Goal: Task Accomplishment & Management: Manage account settings

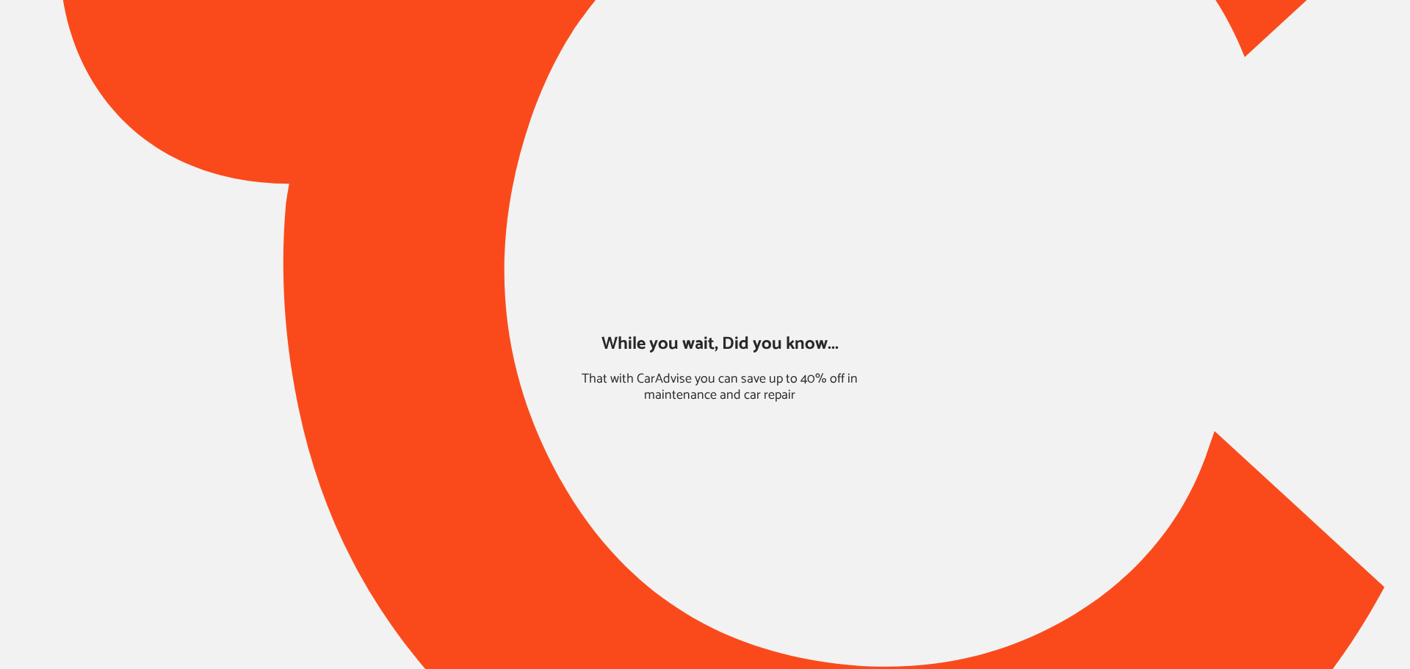
type input "*****"
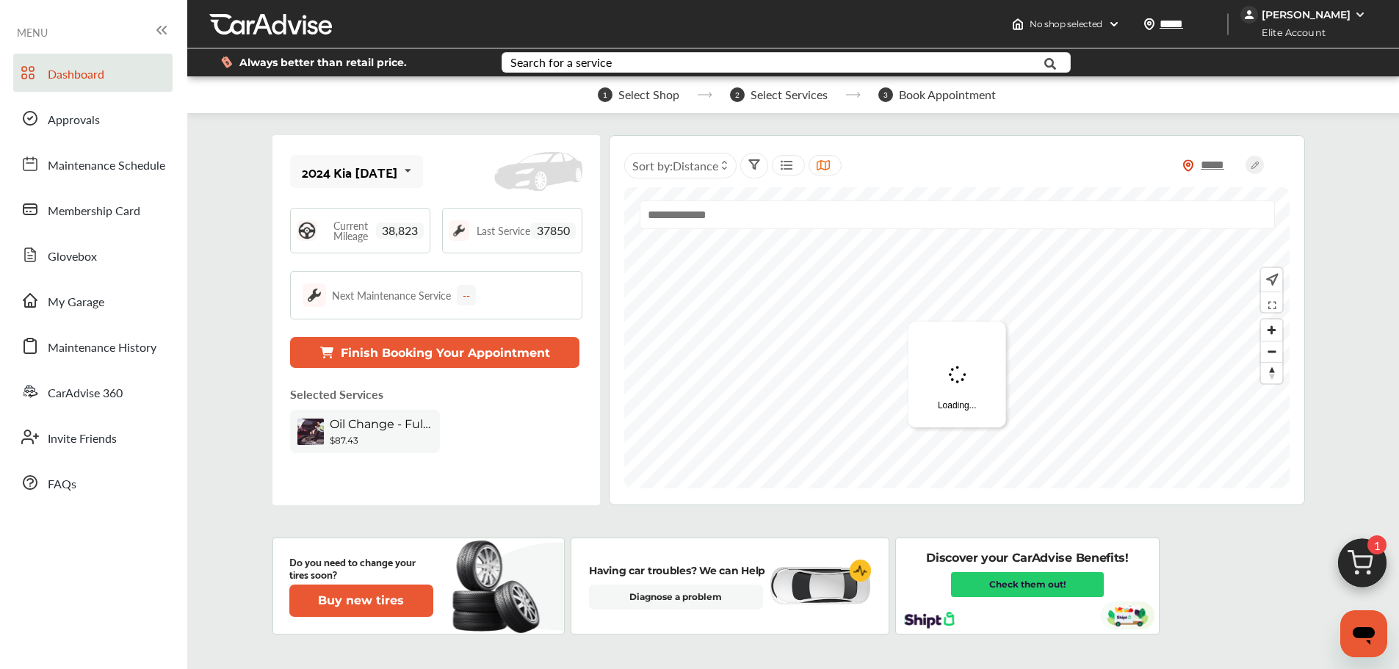
click at [1065, 17] on div "[PERSON_NAME]" at bounding box center [1306, 14] width 89 height 13
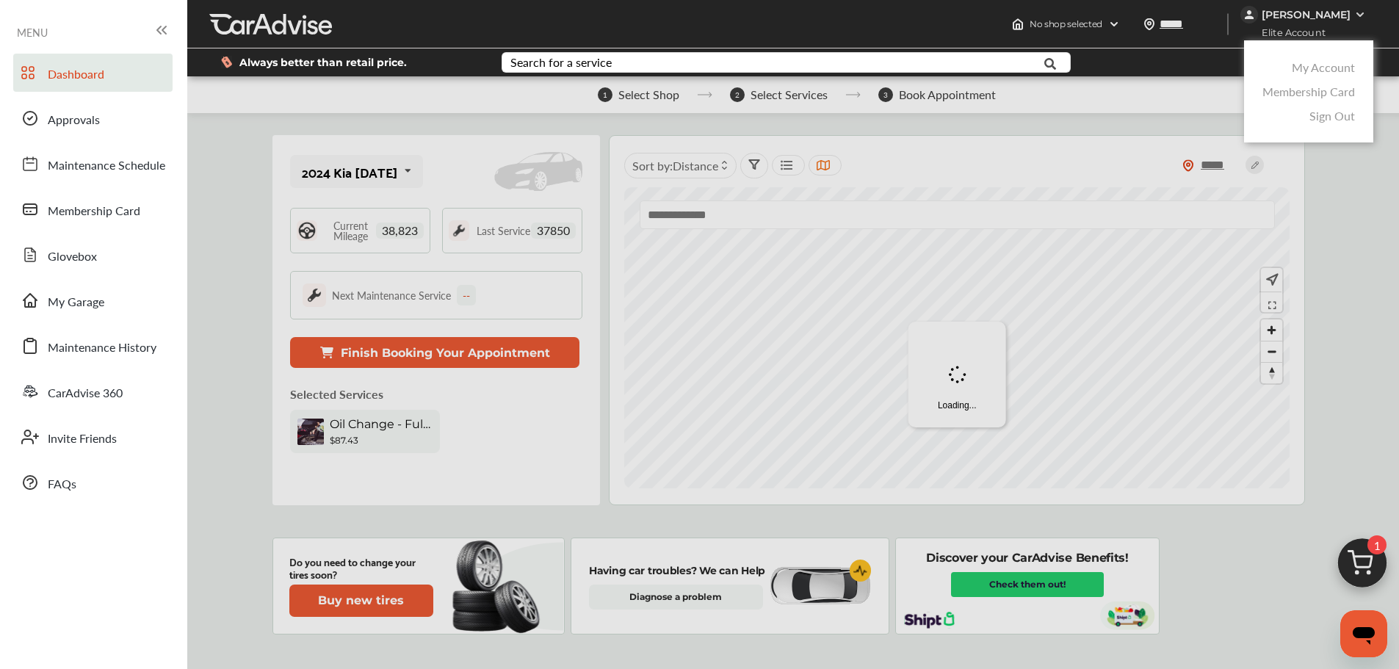
click at [1065, 74] on link "My Account" at bounding box center [1323, 67] width 63 height 17
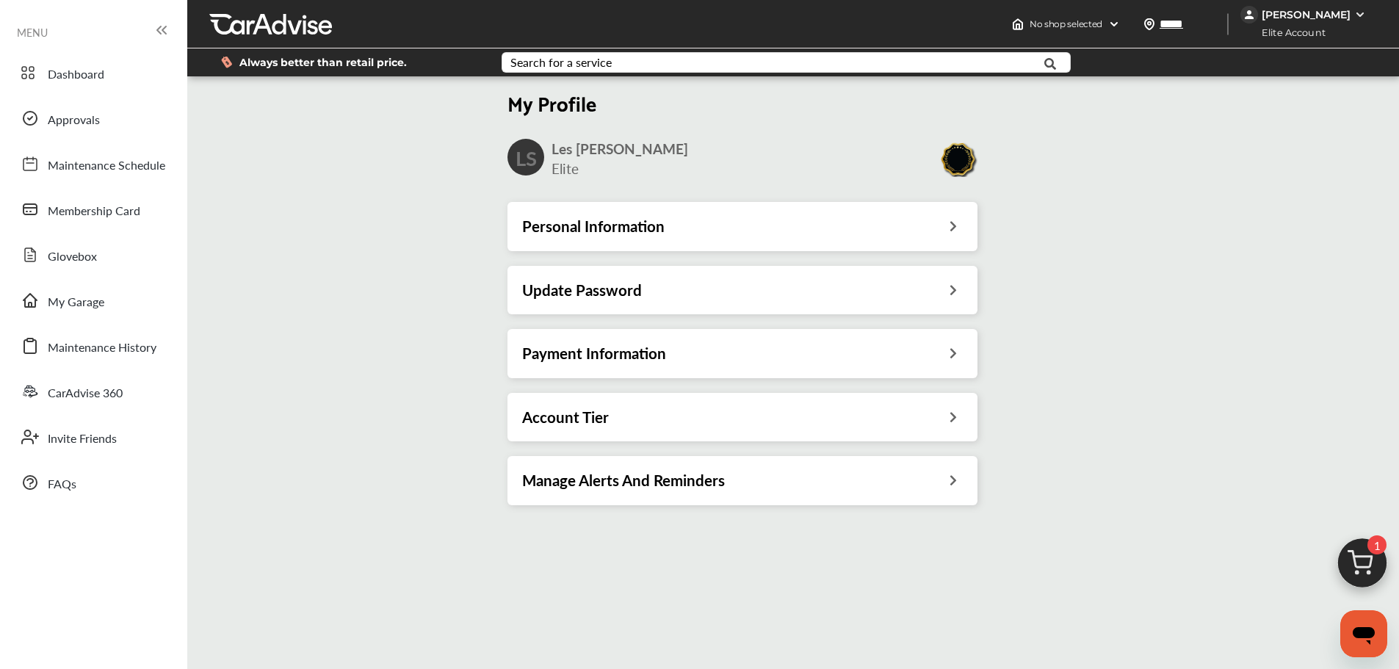
click at [626, 302] on div "Update Password" at bounding box center [743, 290] width 470 height 48
click at [625, 287] on h3 "Update Password" at bounding box center [582, 290] width 120 height 19
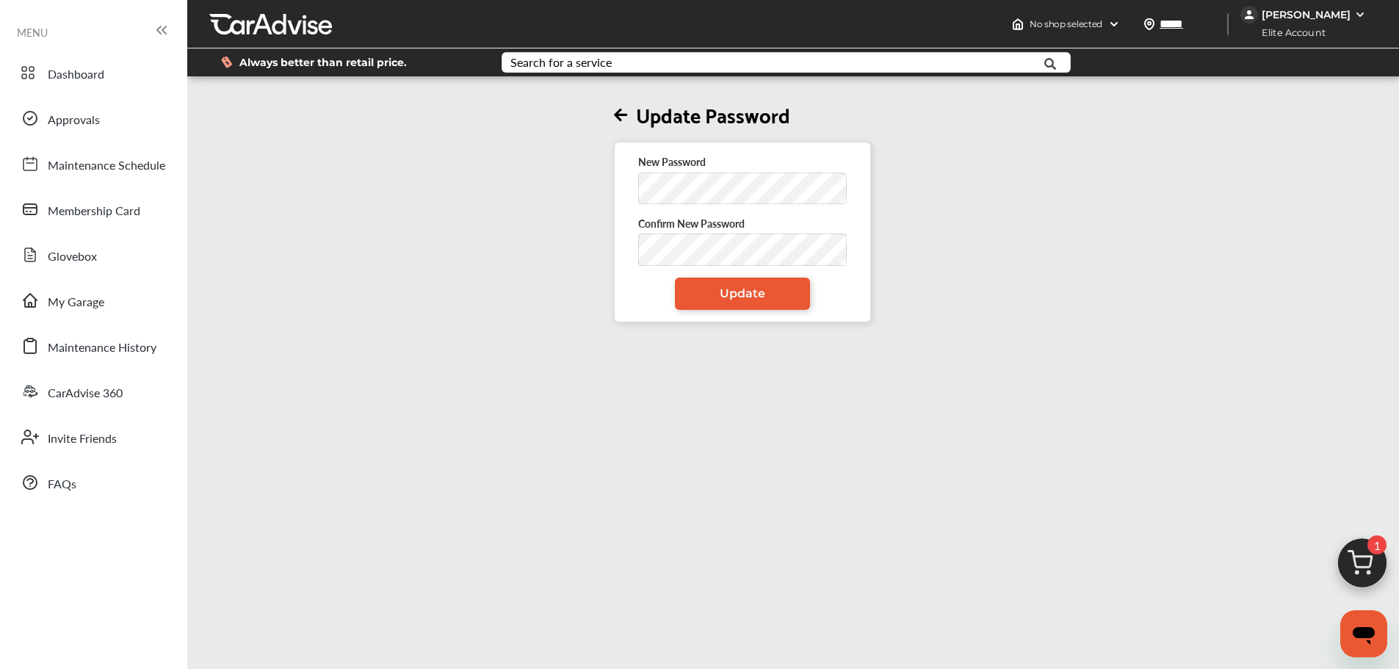
click at [698, 210] on form "New Password Confirm New Password Update" at bounding box center [742, 231] width 209 height 155
click at [684, 286] on link "Update" at bounding box center [742, 294] width 135 height 32
